Goal: Task Accomplishment & Management: Manage account settings

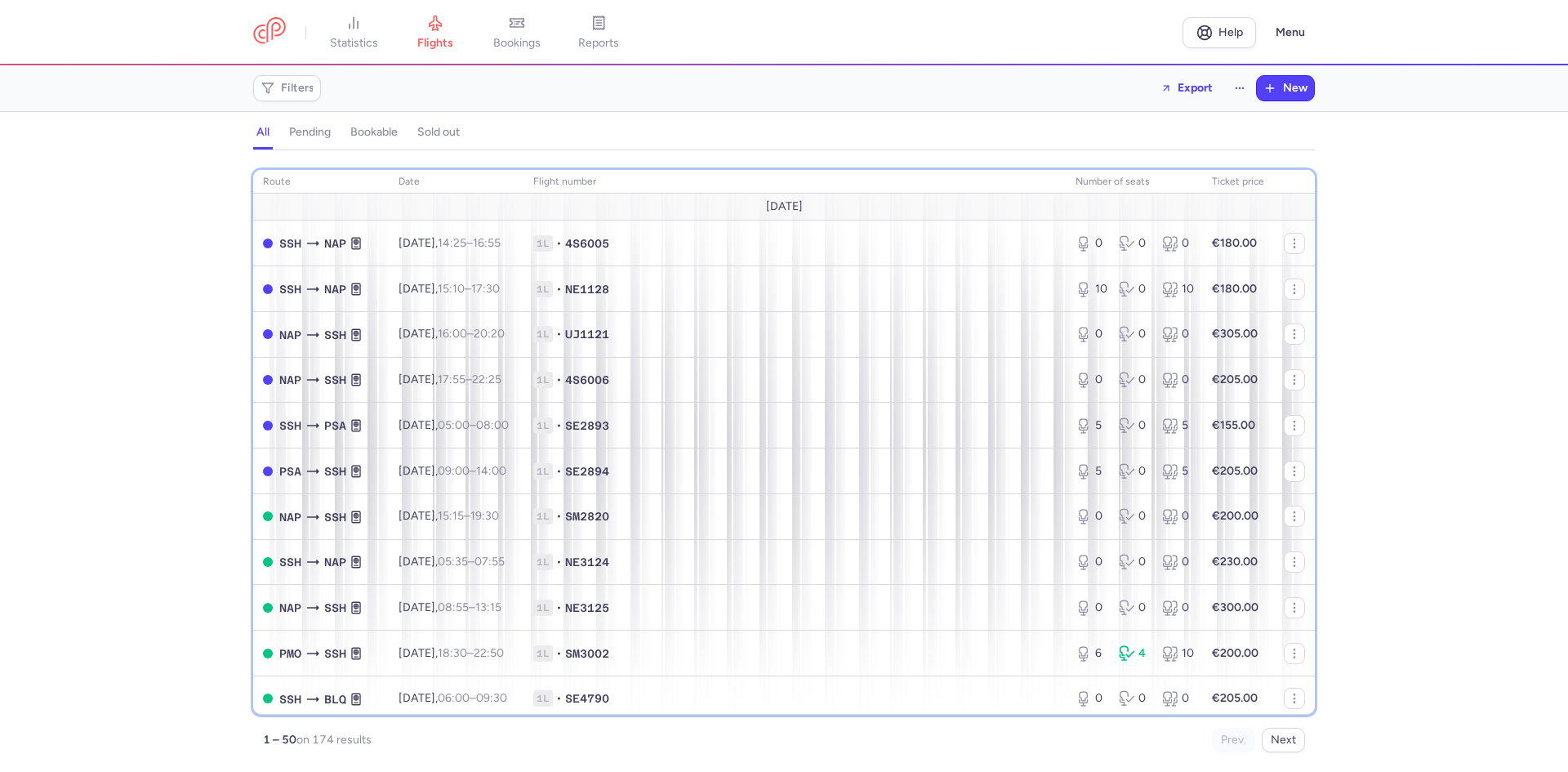
click at [319, 181] on th "route" at bounding box center [320, 181] width 135 height 24
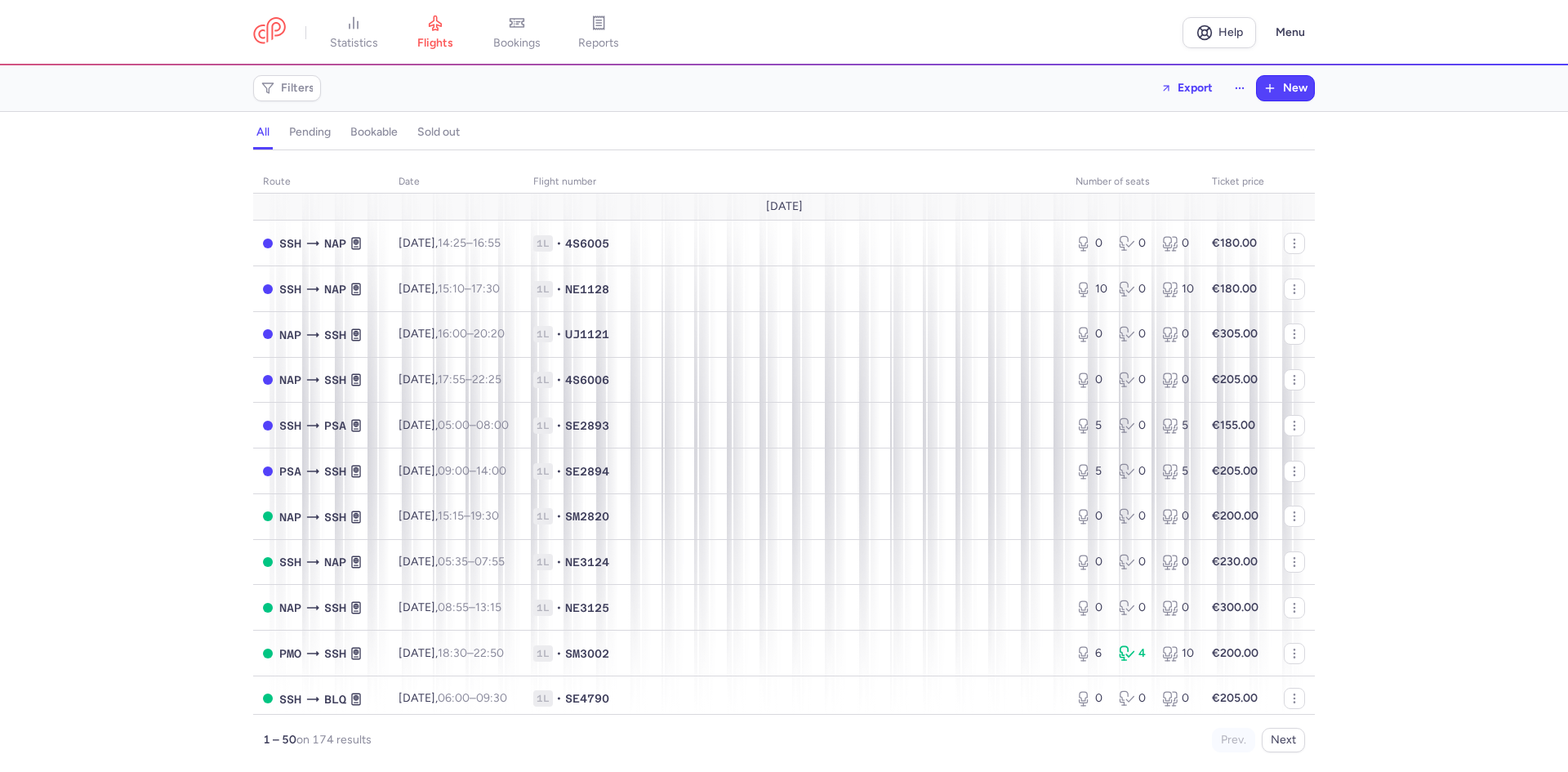
click at [317, 197] on td "[DATE]" at bounding box center [784, 207] width 1061 height 27
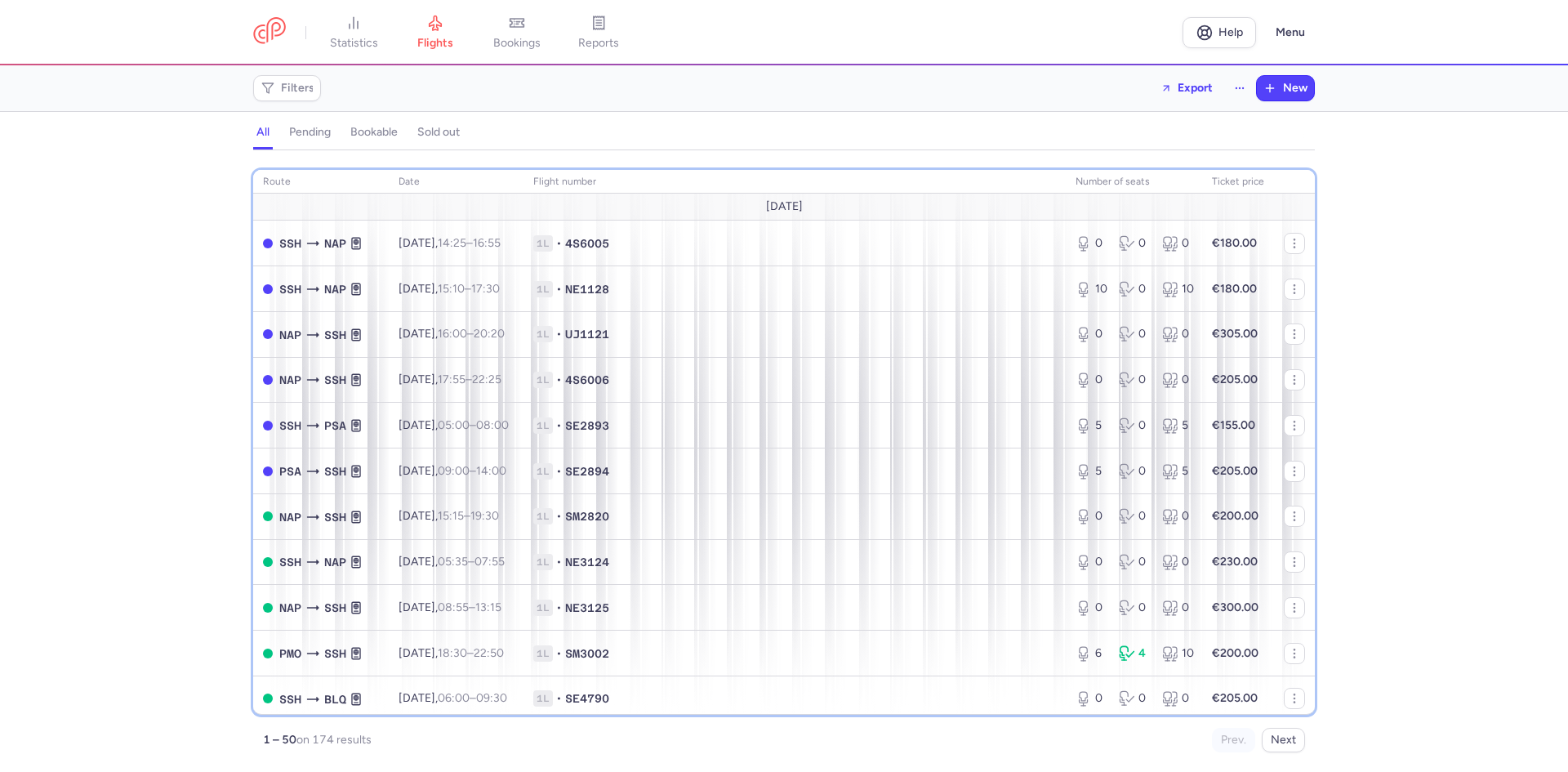
click at [314, 170] on th "route" at bounding box center [320, 181] width 135 height 24
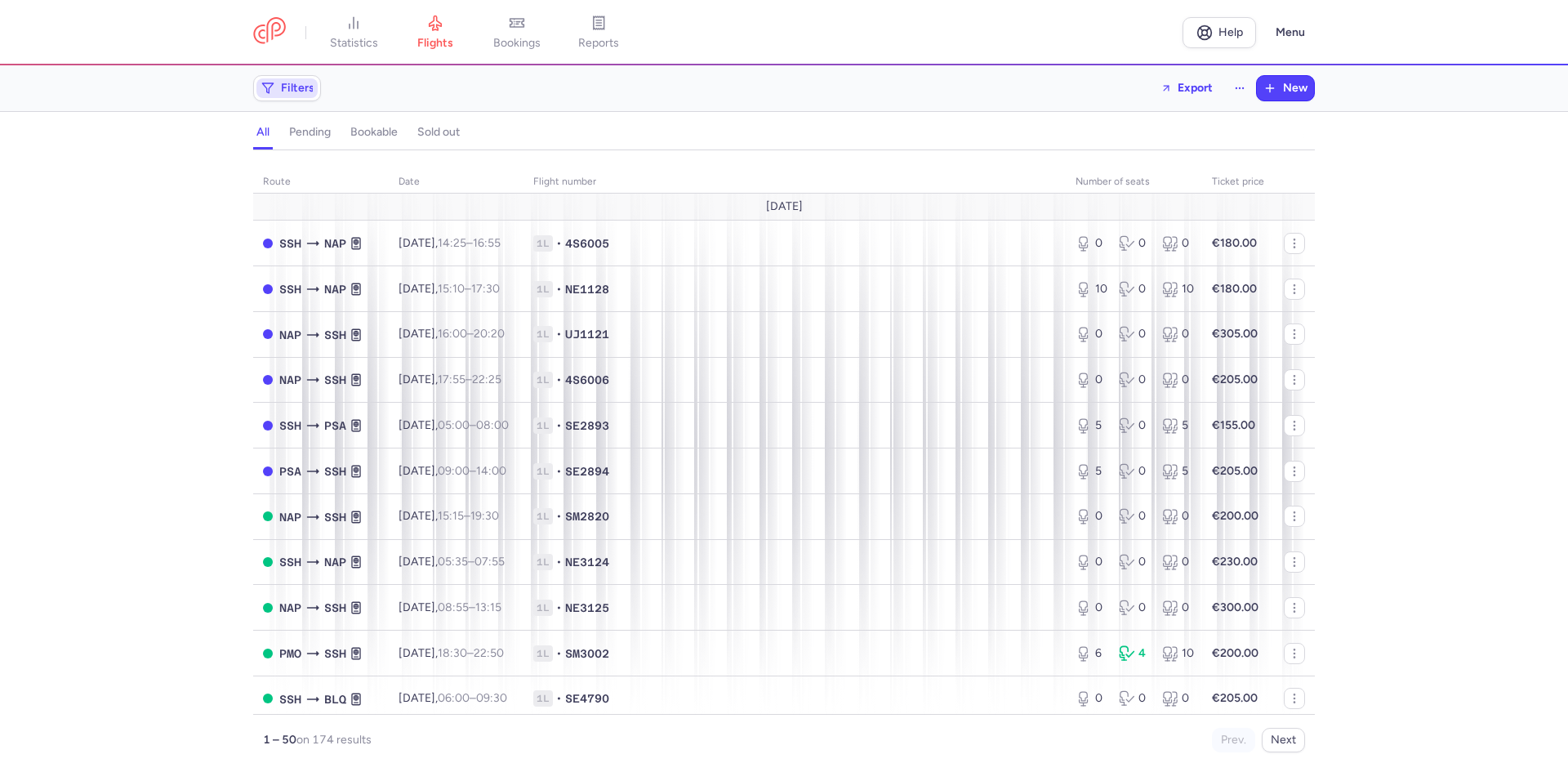
click at [303, 89] on span "Filters" at bounding box center [297, 88] width 34 height 13
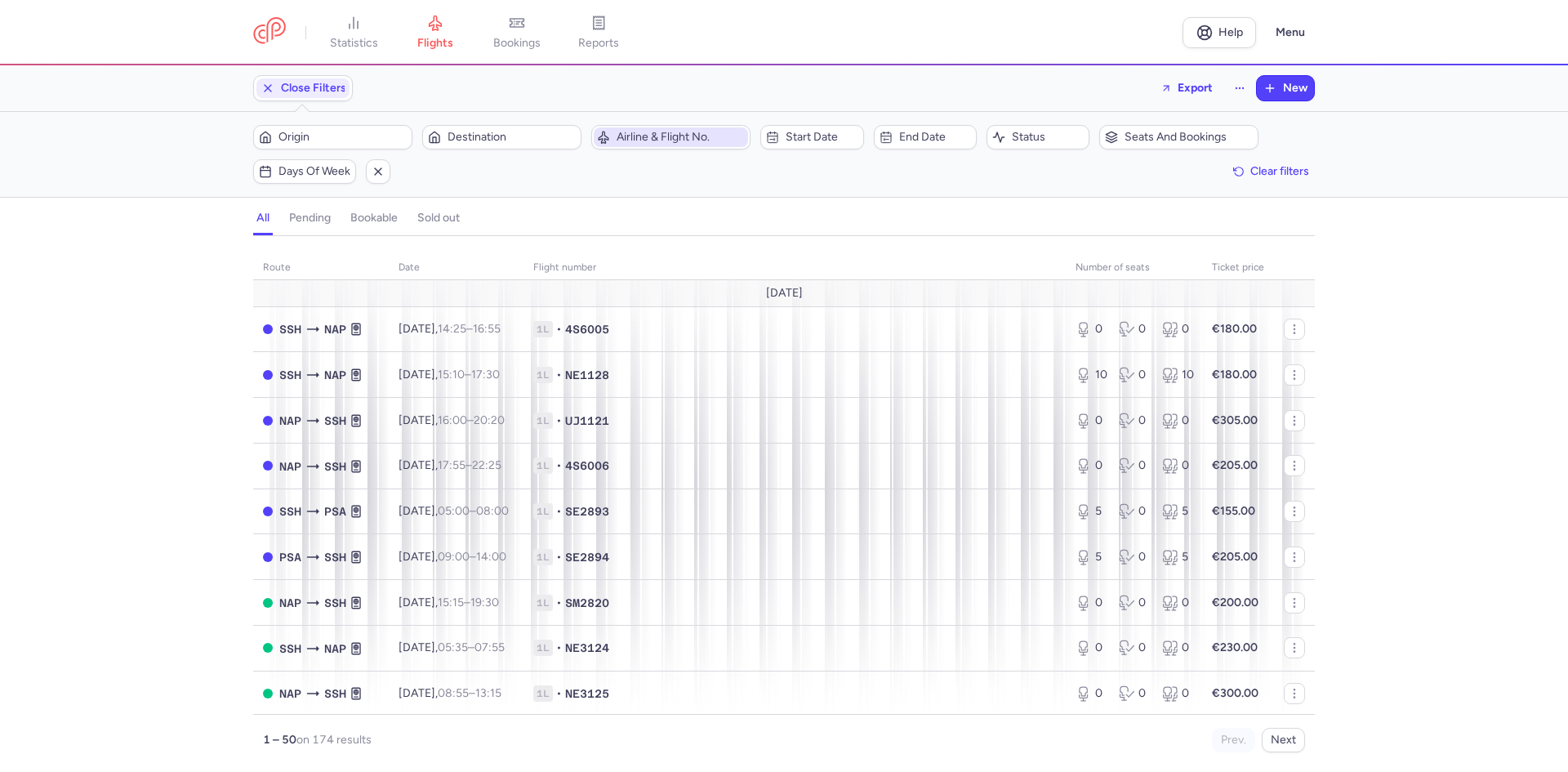
click at [698, 141] on span "Airline & Flight No." at bounding box center [680, 137] width 128 height 13
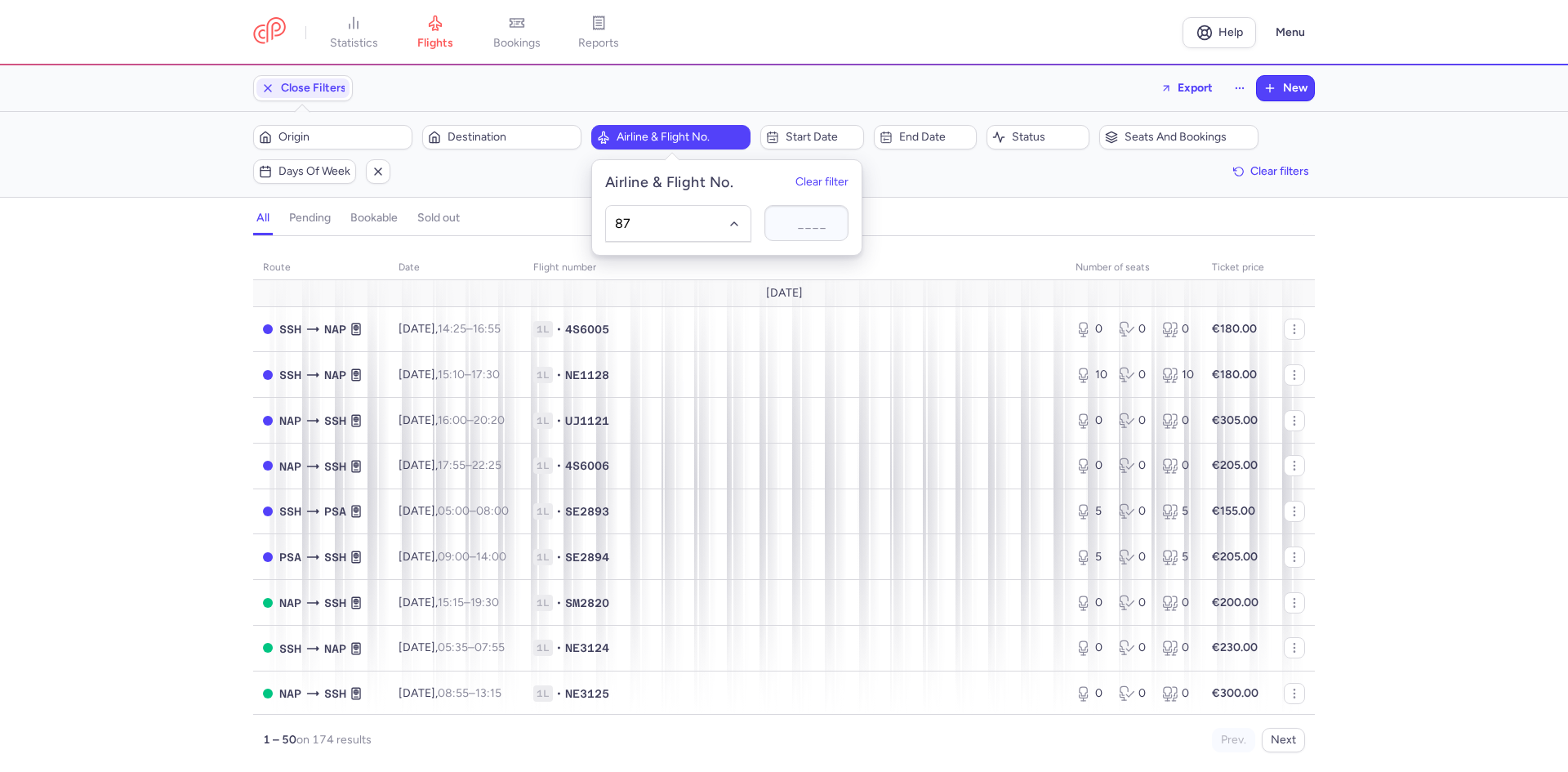
type input "8"
type input "M"
click at [686, 223] on input "NP8707" at bounding box center [678, 224] width 127 height 18
click at [686, 222] on input "NP8707" at bounding box center [678, 224] width 127 height 18
type input "N"
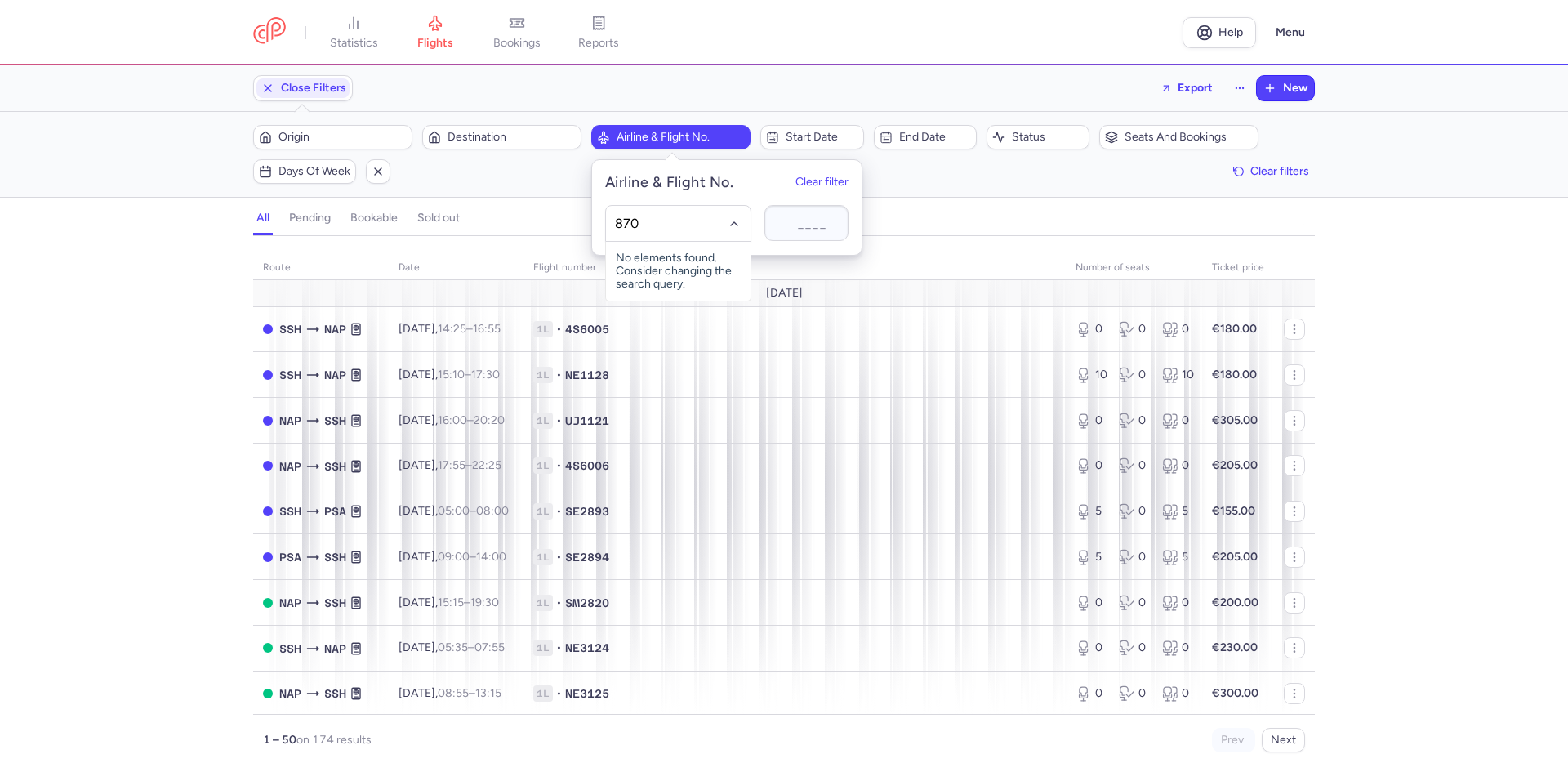
type input "8707"
click at [346, 141] on span "Origin" at bounding box center [342, 137] width 128 height 13
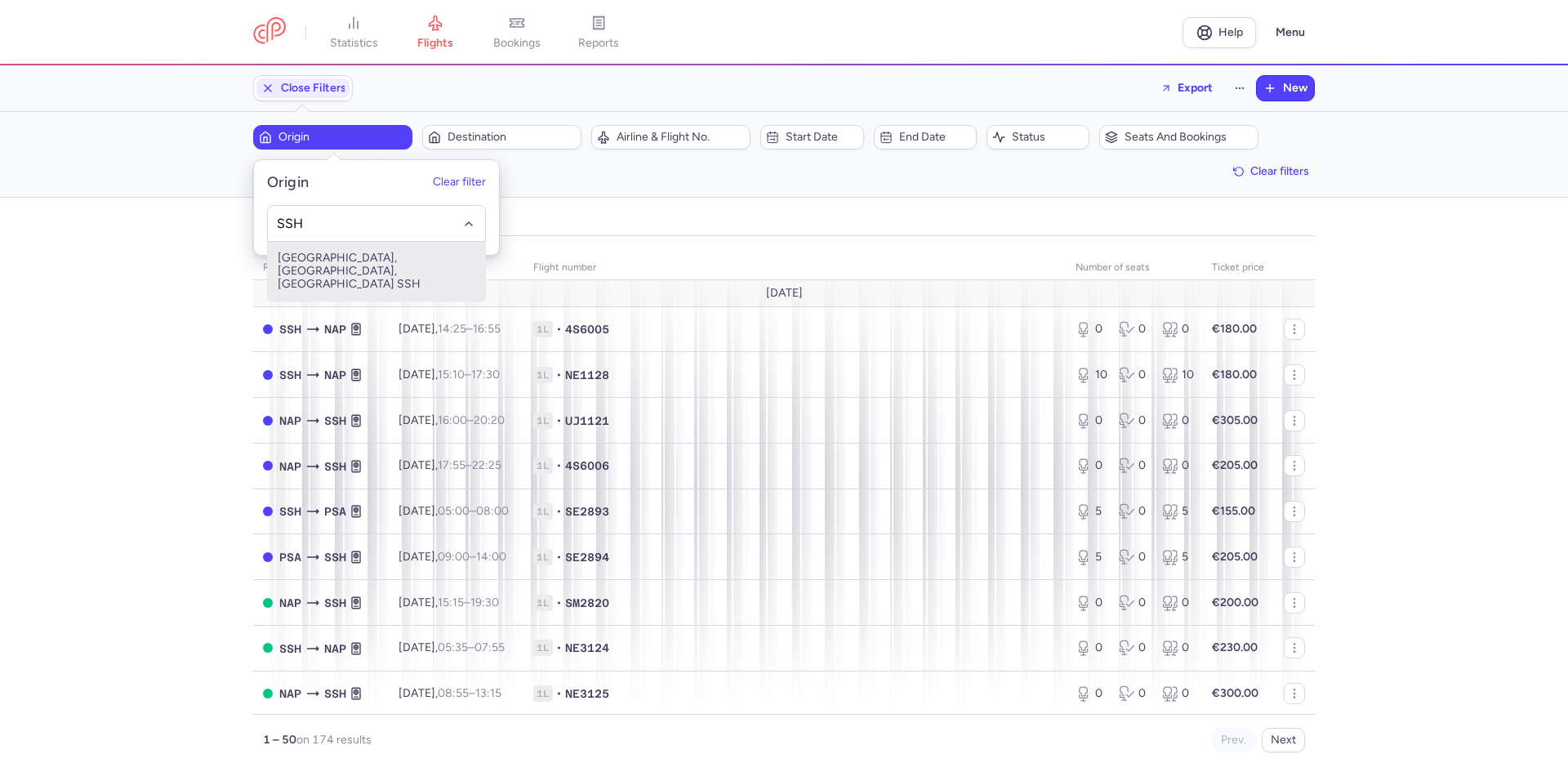
click at [356, 230] on input "SSH" at bounding box center [376, 224] width 200 height 18
click at [370, 273] on span "[GEOGRAPHIC_DATA], [GEOGRAPHIC_DATA], [GEOGRAPHIC_DATA] SSH" at bounding box center [375, 270] width 217 height 59
type input "SSH"
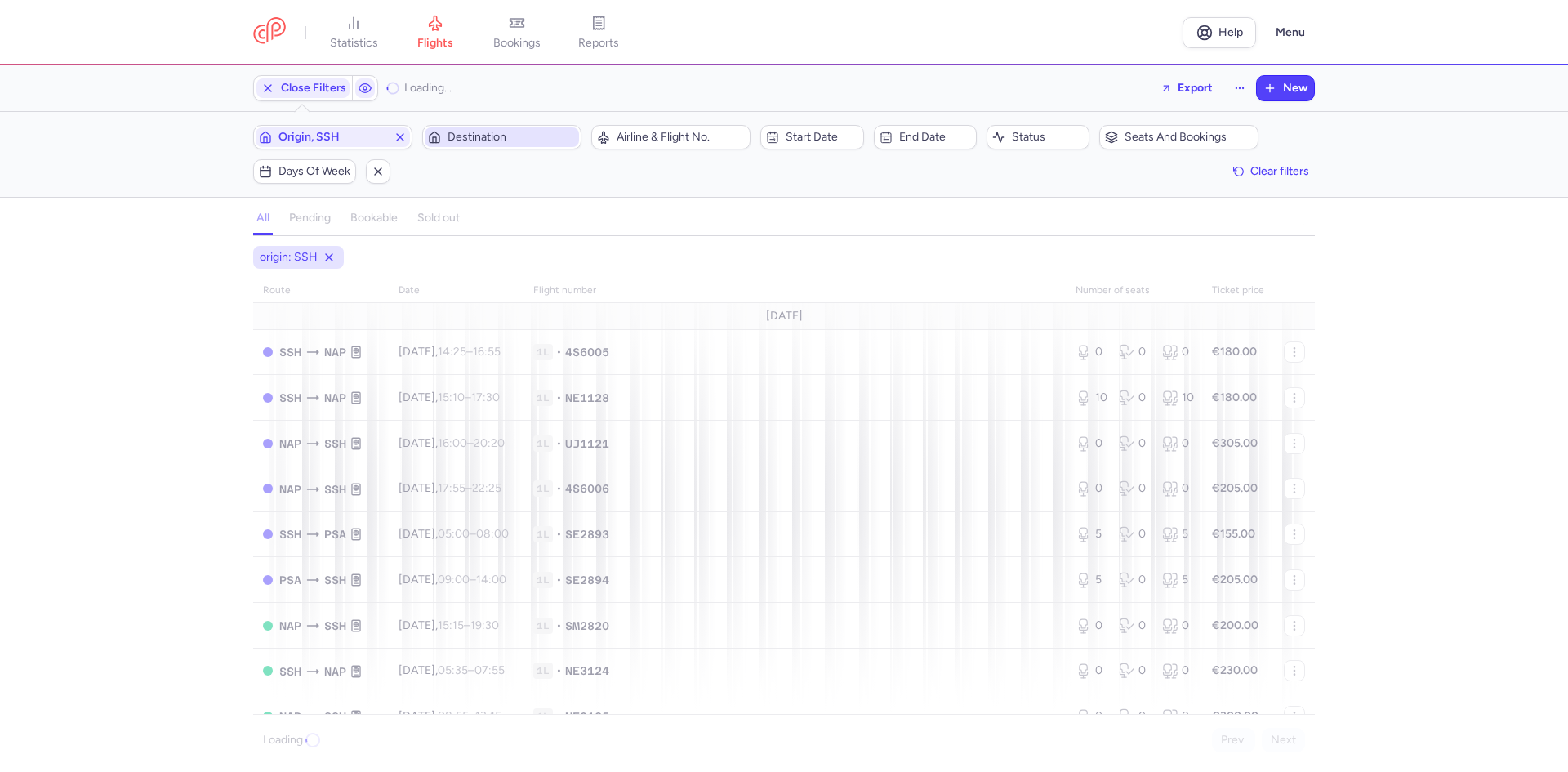
click at [527, 131] on span "Destination" at bounding box center [511, 137] width 128 height 13
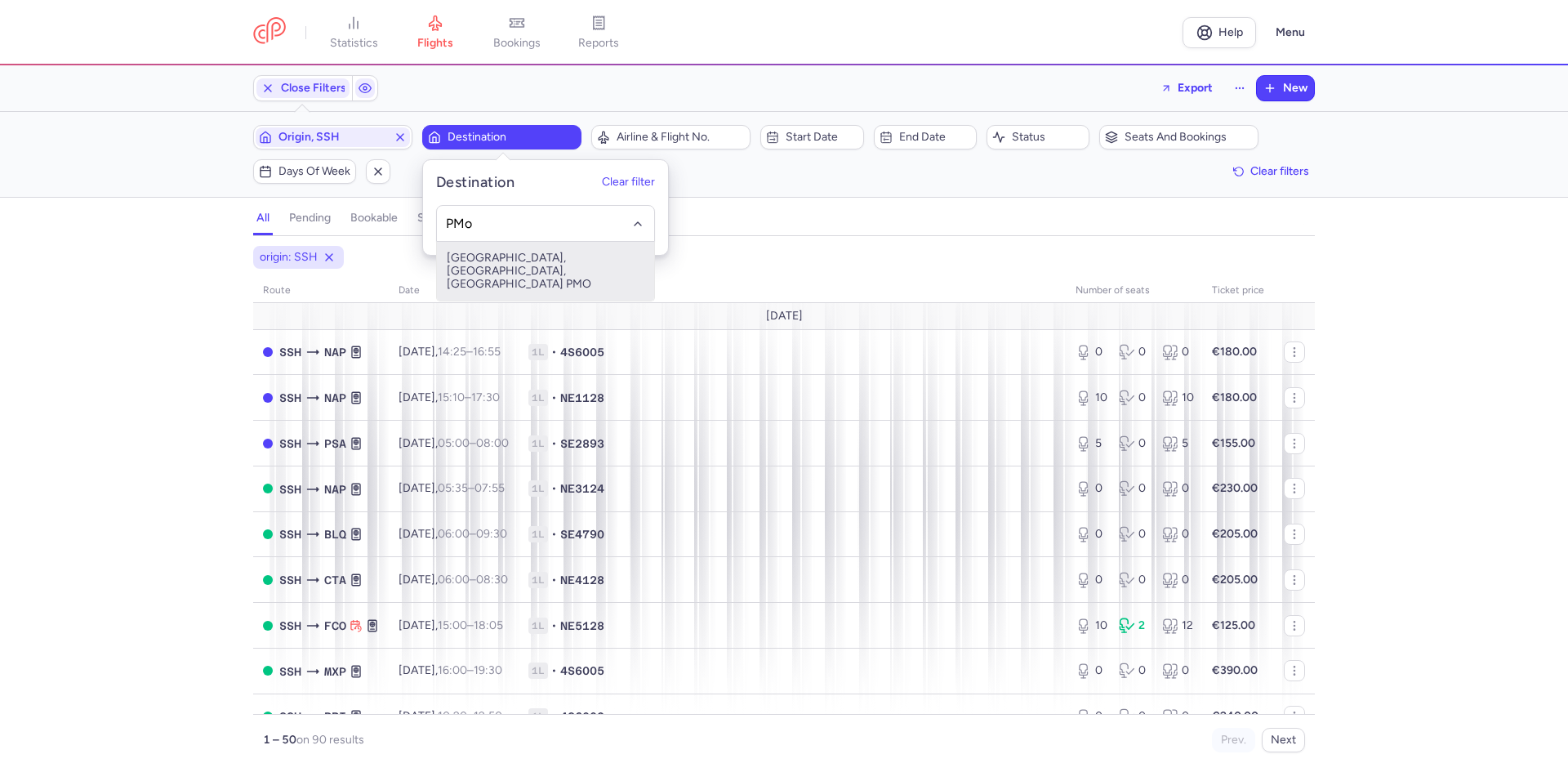
click at [550, 264] on span "[GEOGRAPHIC_DATA], [GEOGRAPHIC_DATA], [GEOGRAPHIC_DATA] PMO" at bounding box center [545, 270] width 217 height 59
type input "PMo"
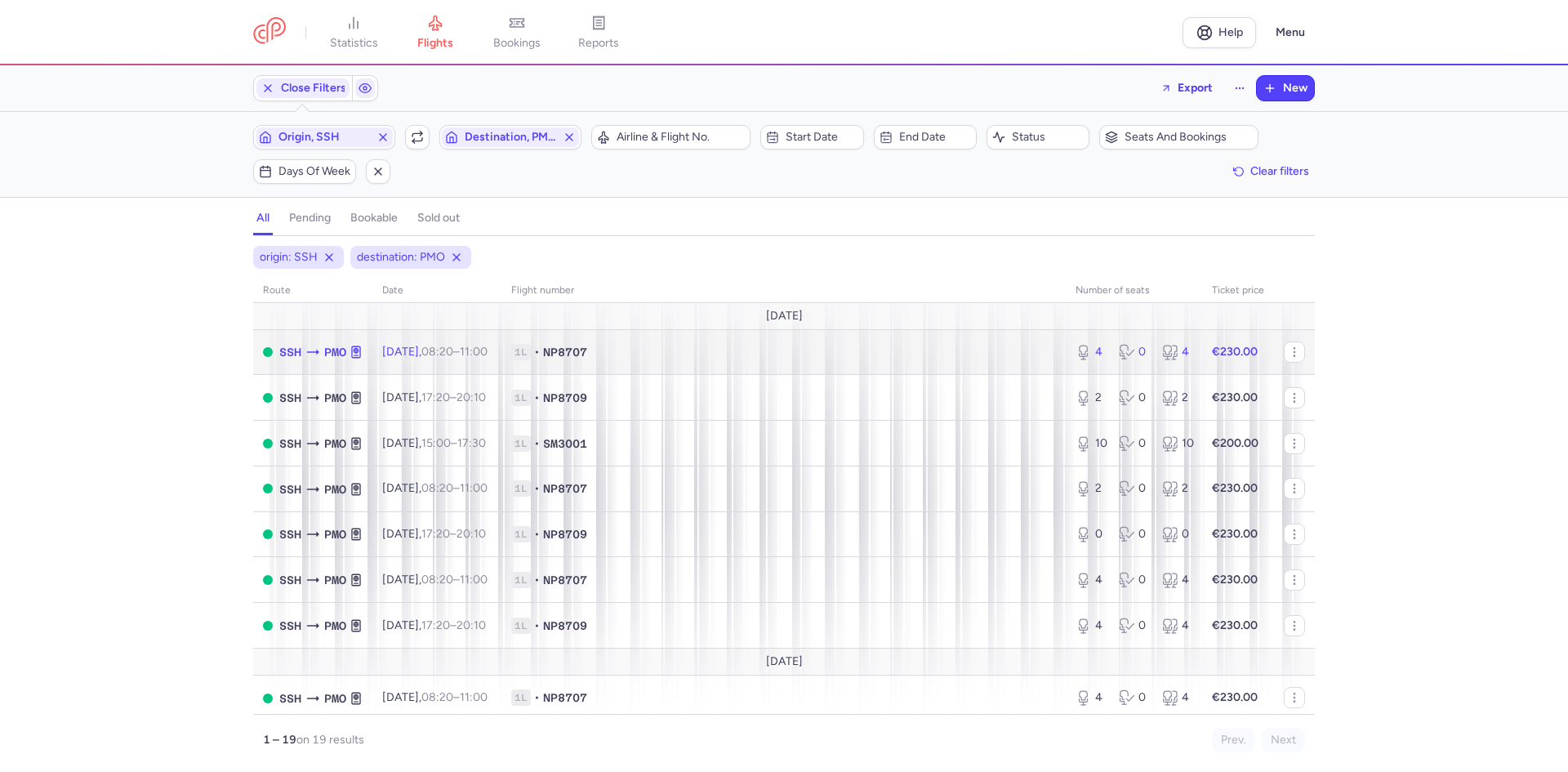
click at [297, 357] on span "SSH" at bounding box center [290, 352] width 22 height 18
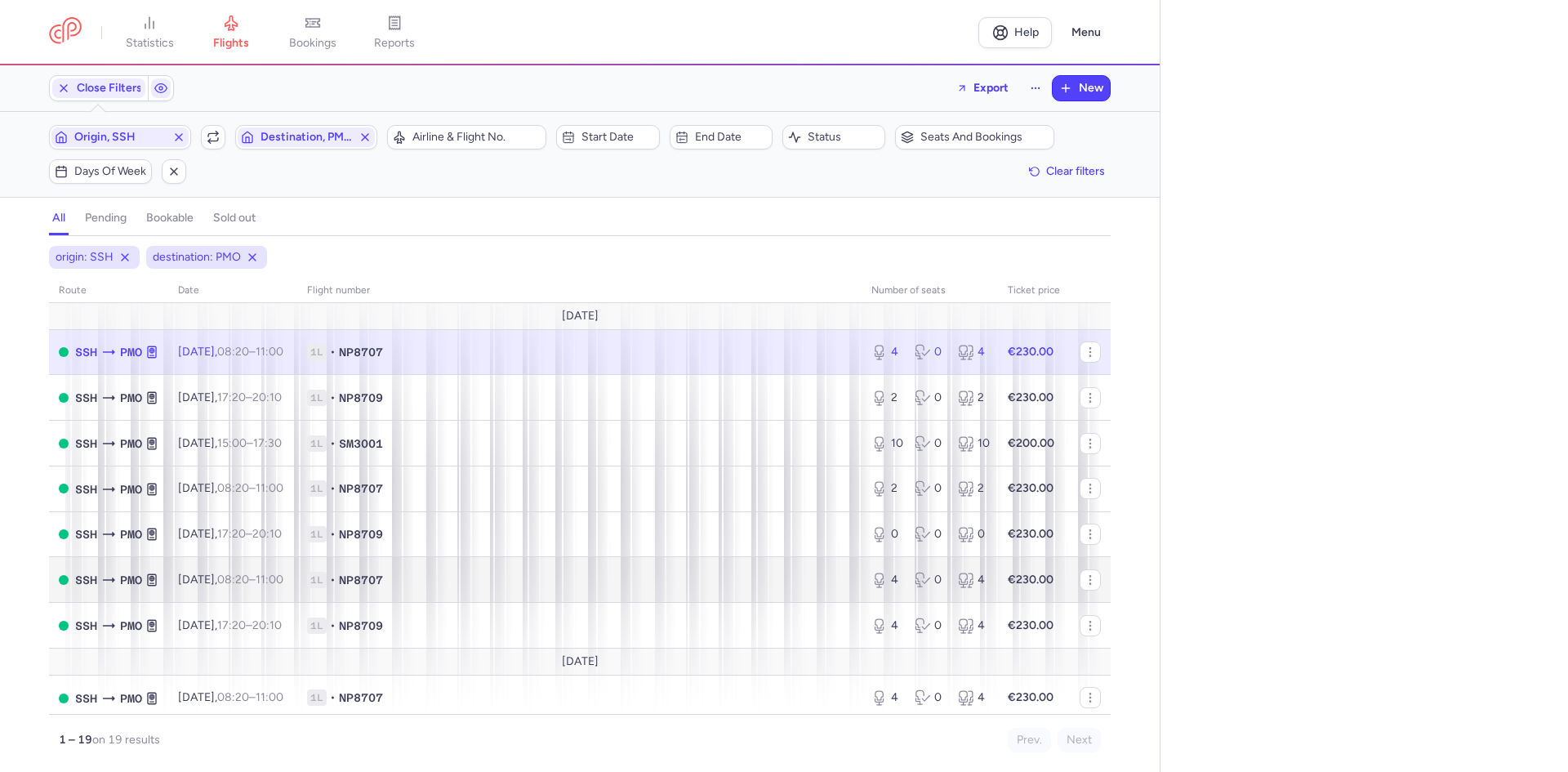
select select "days"
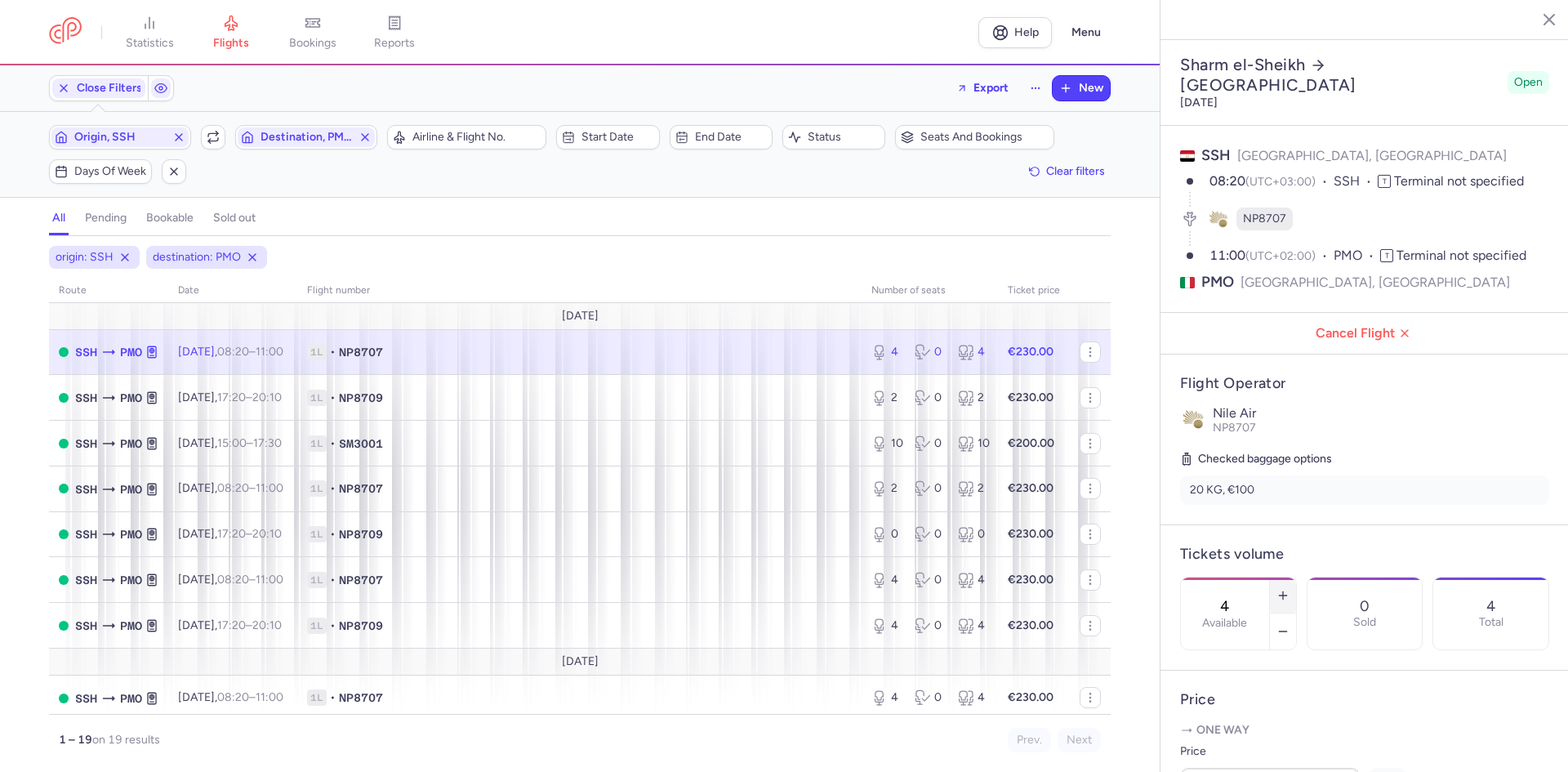
click at [1282, 591] on line "button" at bounding box center [1282, 595] width 0 height 7
click at [1286, 631] on line "button" at bounding box center [1282, 631] width 7 height 0
click at [1290, 625] on icon "button" at bounding box center [1282, 631] width 13 height 13
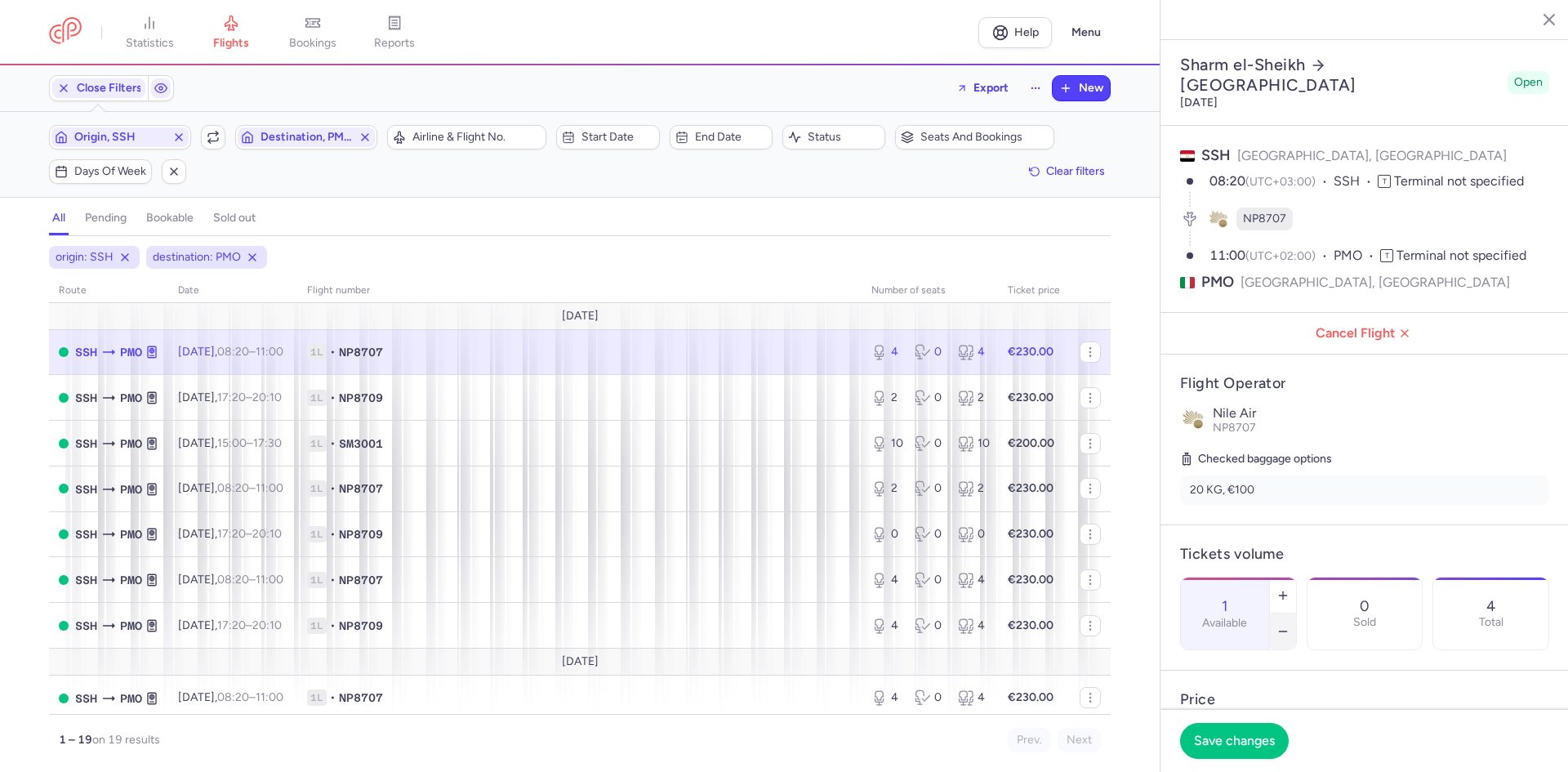
click at [1290, 625] on icon "button" at bounding box center [1282, 631] width 13 height 13
click at [1240, 737] on span "Save changes" at bounding box center [1233, 740] width 81 height 15
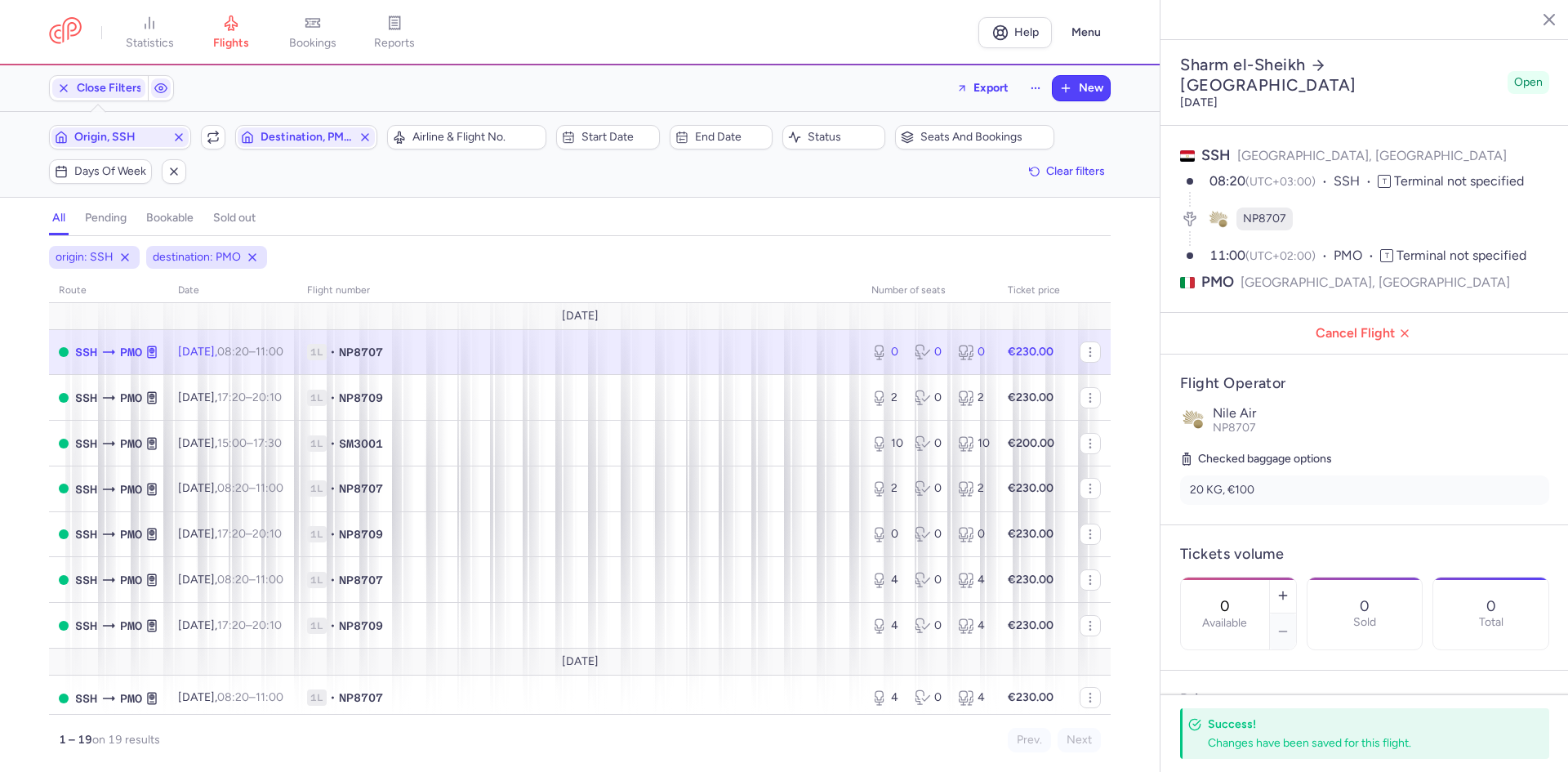
click at [1433, 650] on div "0 Total" at bounding box center [1490, 613] width 115 height 72
click at [217, 139] on icon "button" at bounding box center [213, 137] width 13 height 13
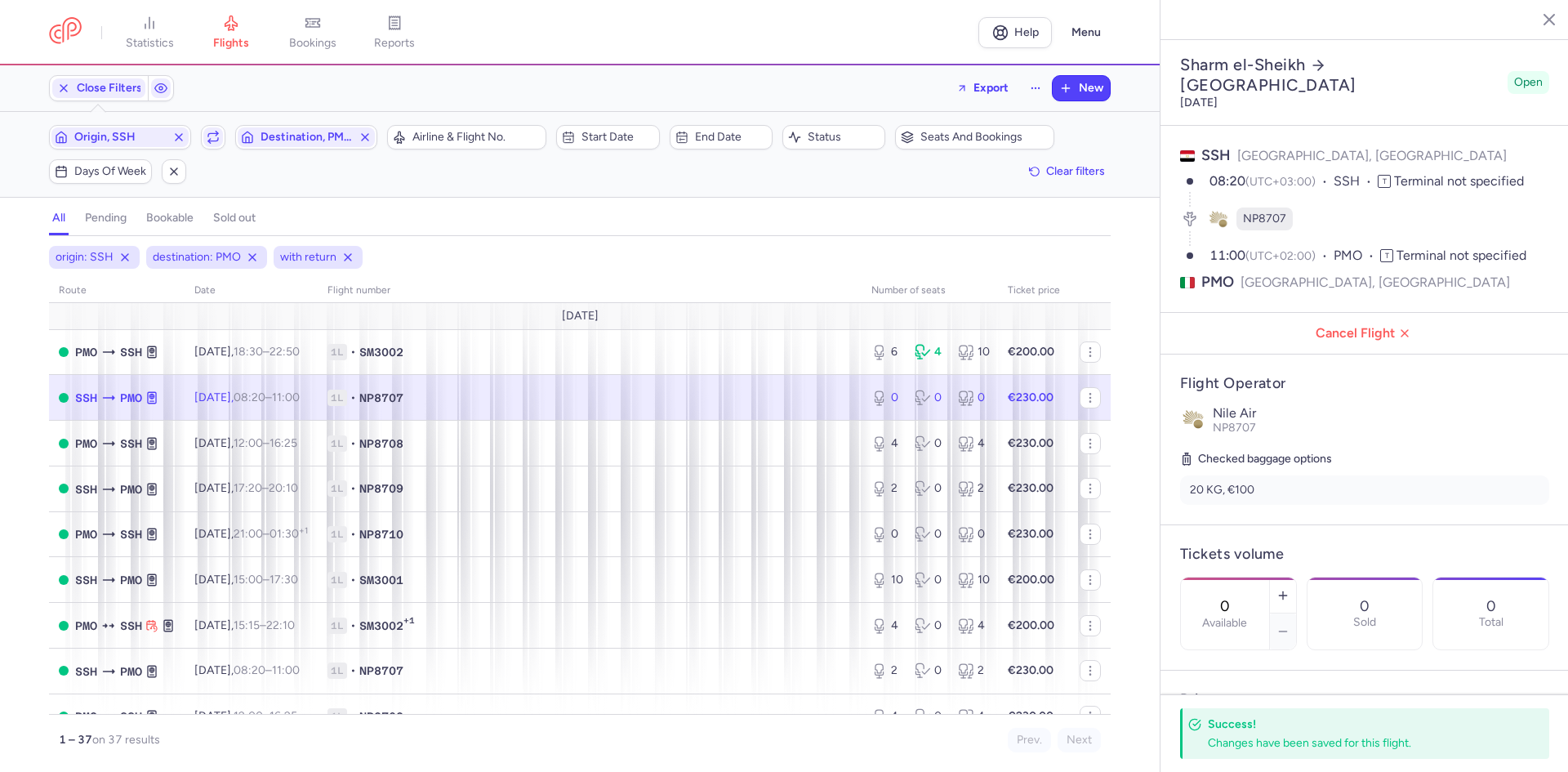
click at [102, 397] on icon at bounding box center [109, 397] width 16 height 16
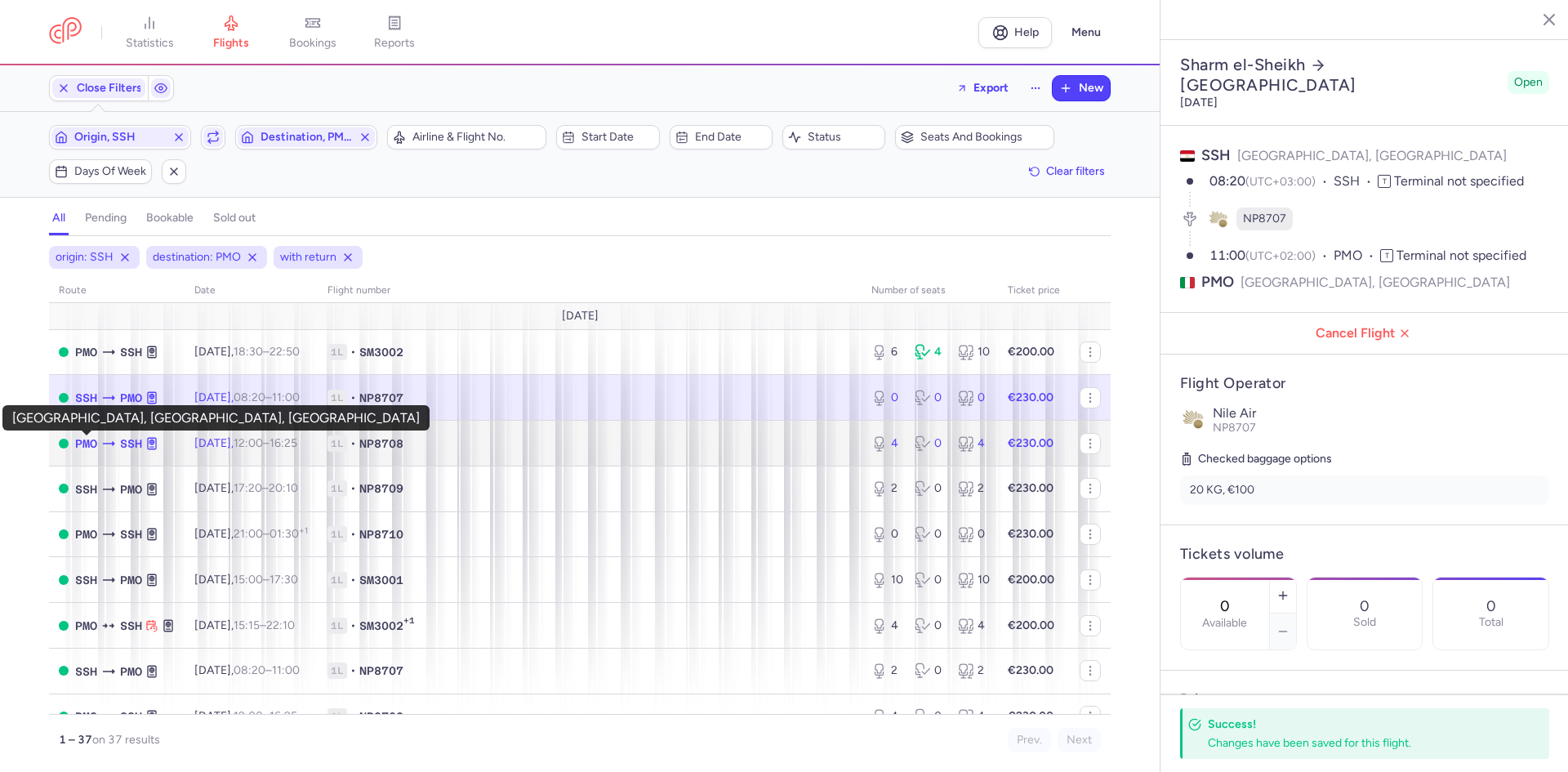
click at [95, 446] on span "PMO" at bounding box center [86, 444] width 22 height 18
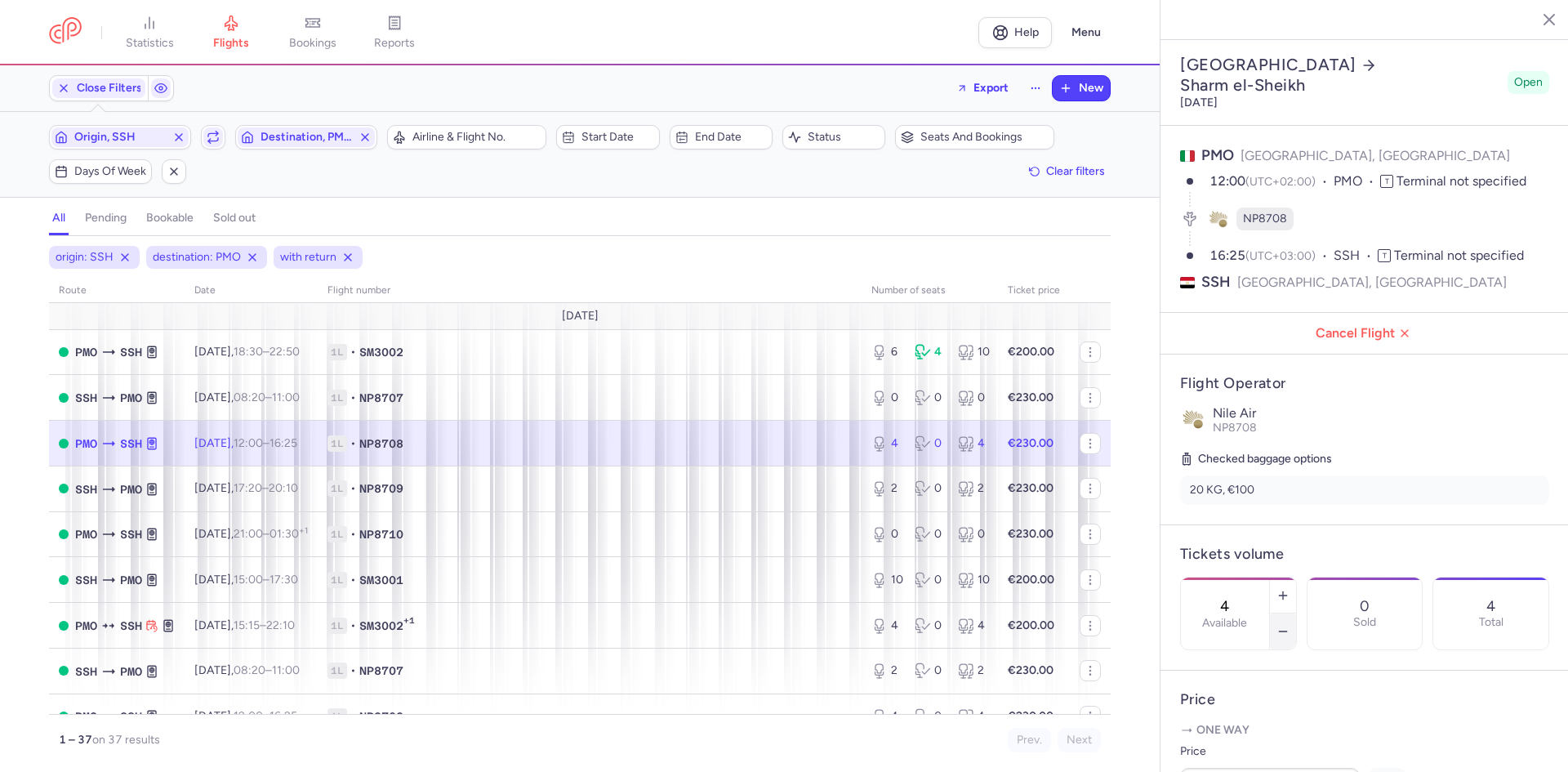
click at [1290, 625] on icon "button" at bounding box center [1282, 631] width 13 height 13
type input "0"
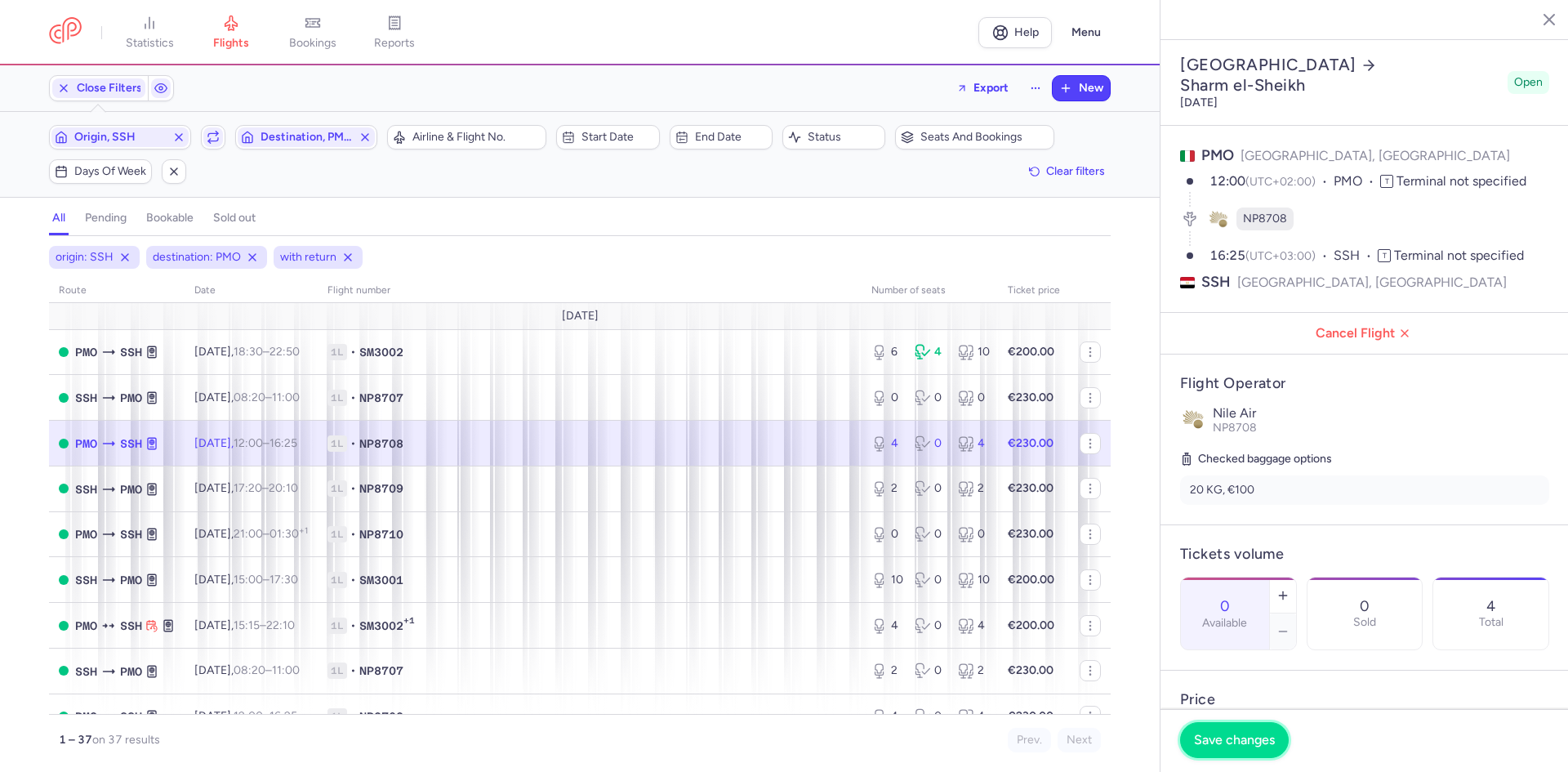
click at [1224, 742] on span "Save changes" at bounding box center [1233, 740] width 81 height 15
